Goal: Information Seeking & Learning: Learn about a topic

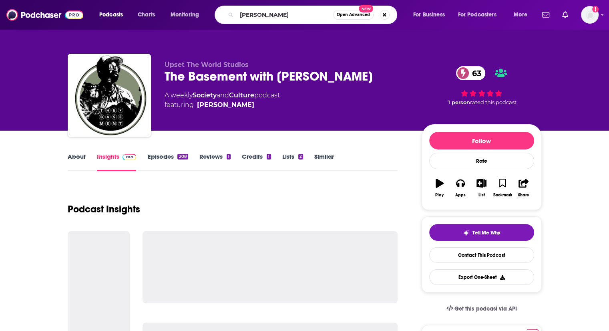
type input "[PERSON_NAME]"
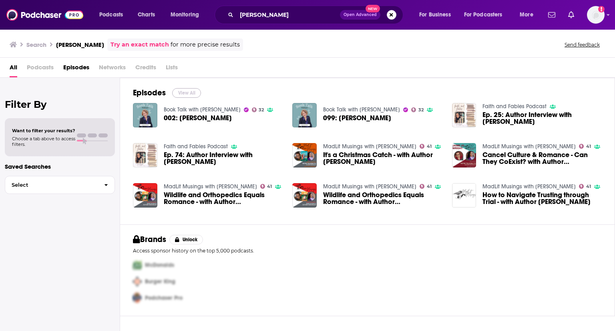
click at [179, 88] on button "View All" at bounding box center [186, 93] width 29 height 10
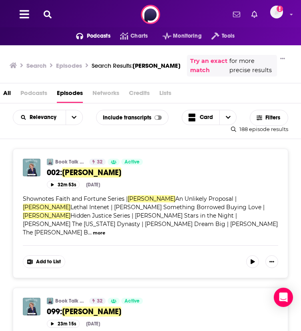
click at [50, 165] on img "Book Talk with Cara Putman" at bounding box center [50, 161] width 6 height 6
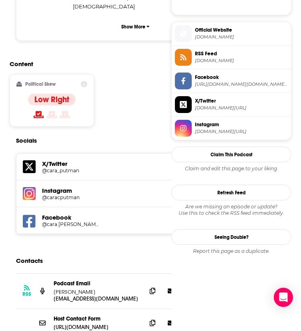
scroll to position [640, 0]
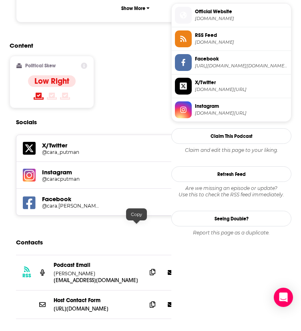
click at [150, 268] on icon at bounding box center [153, 271] width 6 height 6
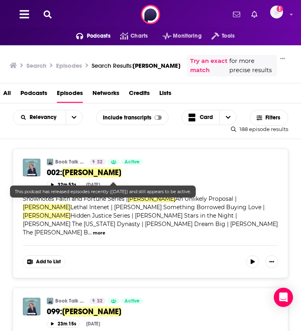
scroll to position [240, 0]
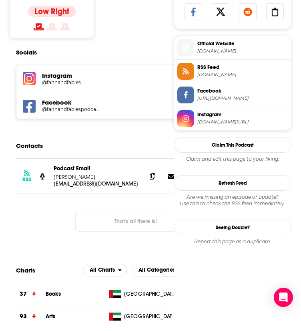
scroll to position [520, 0]
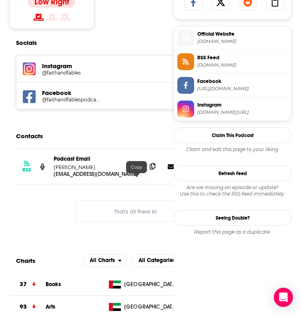
click at [150, 169] on icon at bounding box center [153, 166] width 6 height 6
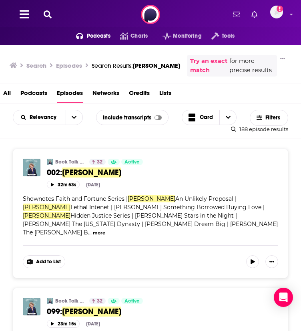
scroll to position [480, 0]
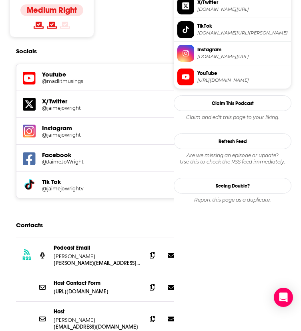
scroll to position [760, 0]
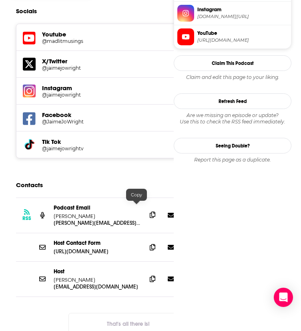
click at [150, 211] on icon at bounding box center [153, 214] width 6 height 6
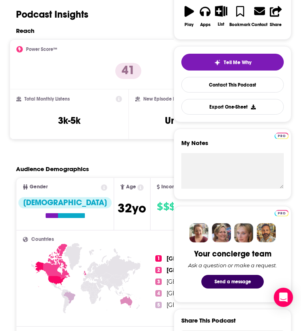
scroll to position [0, 0]
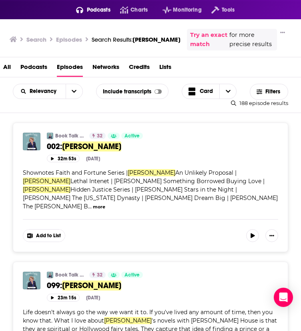
scroll to position [3099, 0]
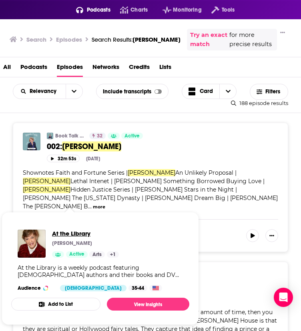
click at [69, 229] on span "At the Library" at bounding box center [85, 233] width 67 height 8
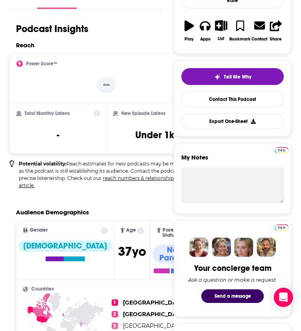
scroll to position [160, 0]
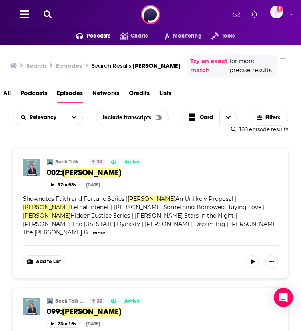
scroll to position [1280, 0]
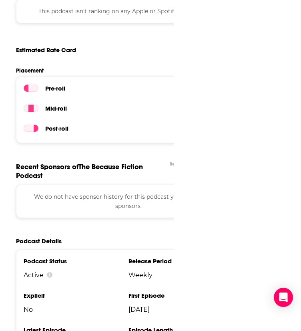
scroll to position [1040, 0]
